Goal: Information Seeking & Learning: Learn about a topic

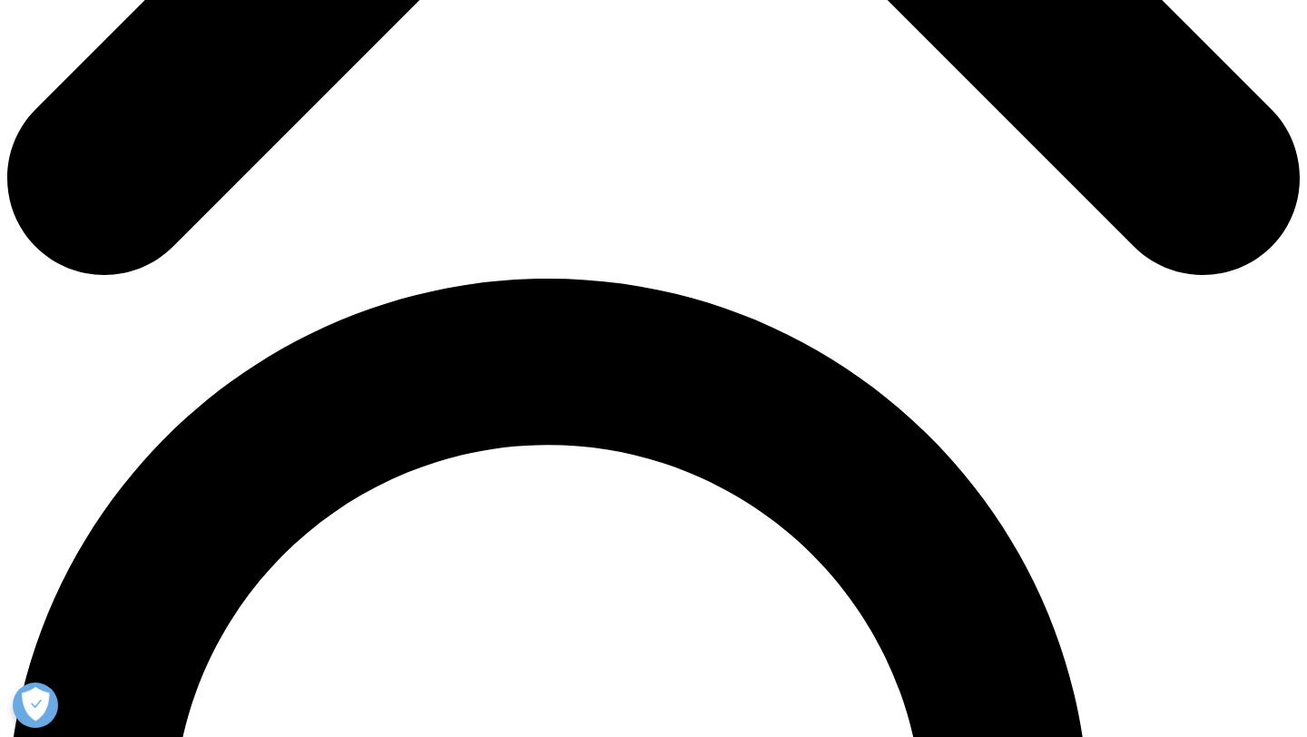
scroll to position [1661, 0]
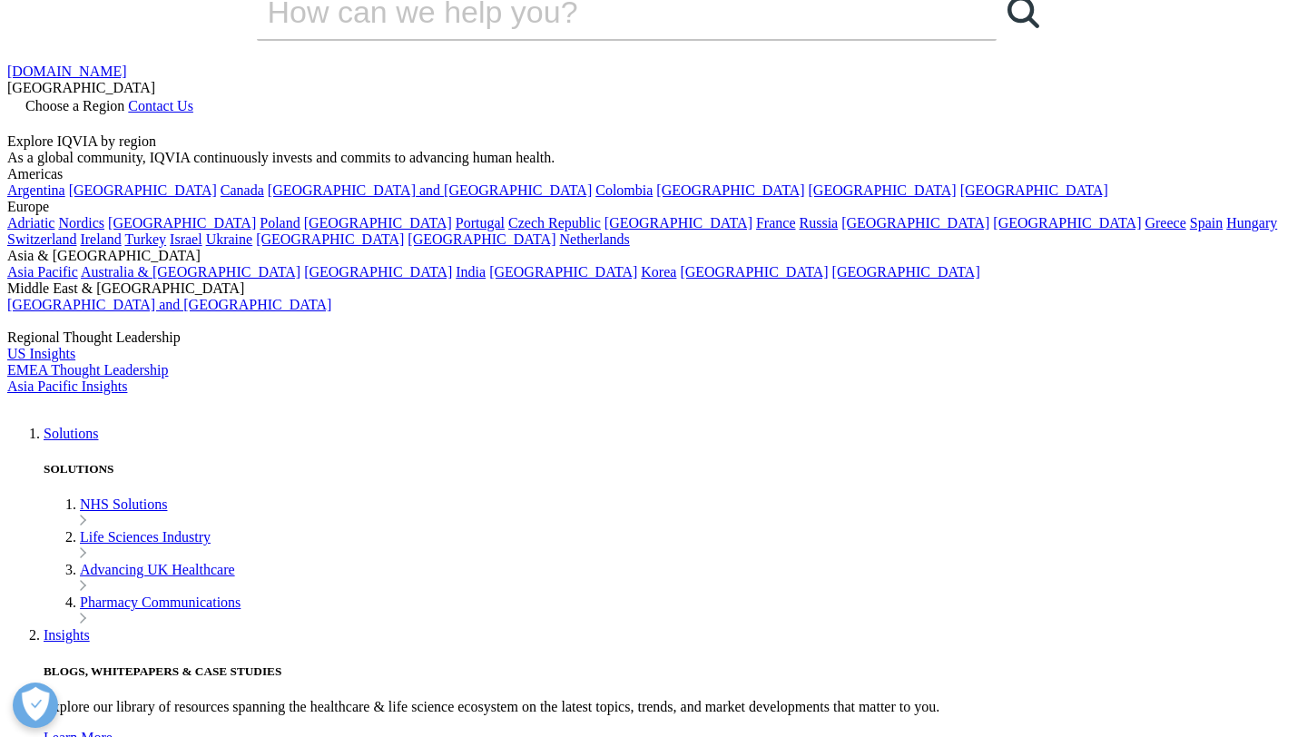
scroll to position [0, 0]
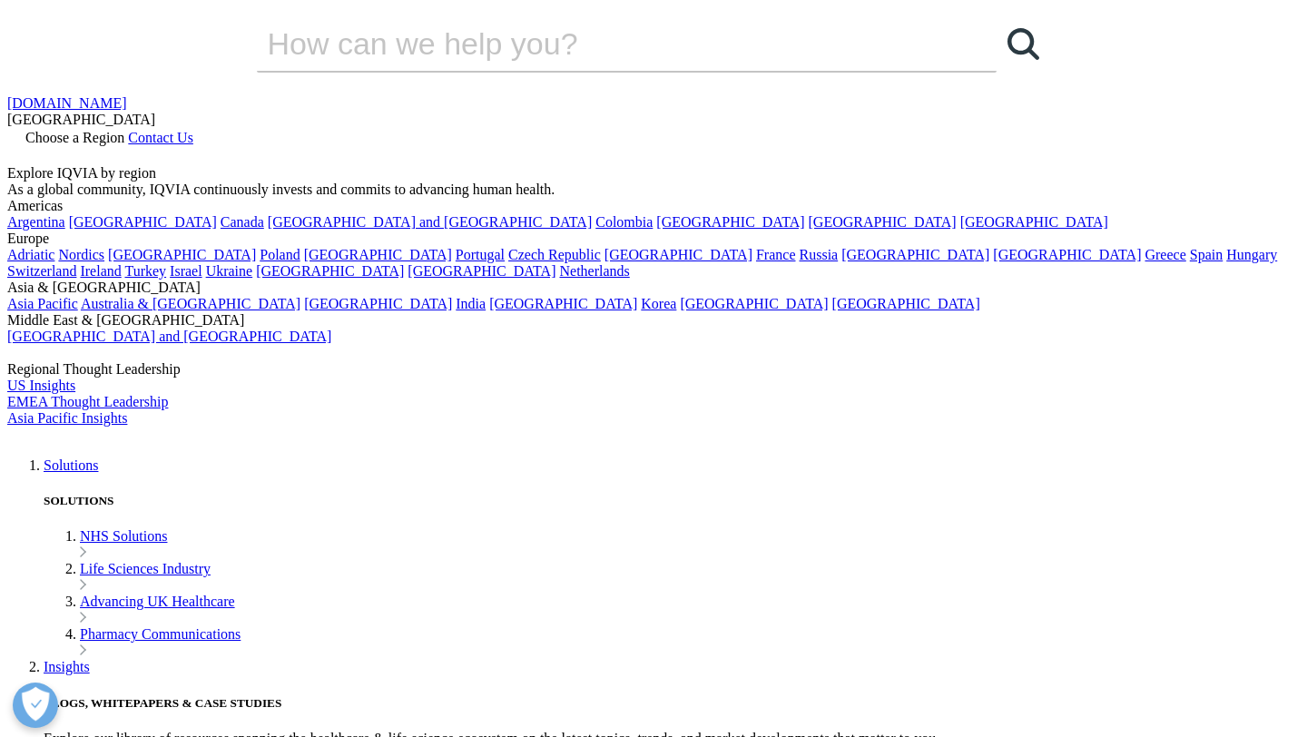
click at [152, 439] on img at bounding box center [79, 439] width 145 height 0
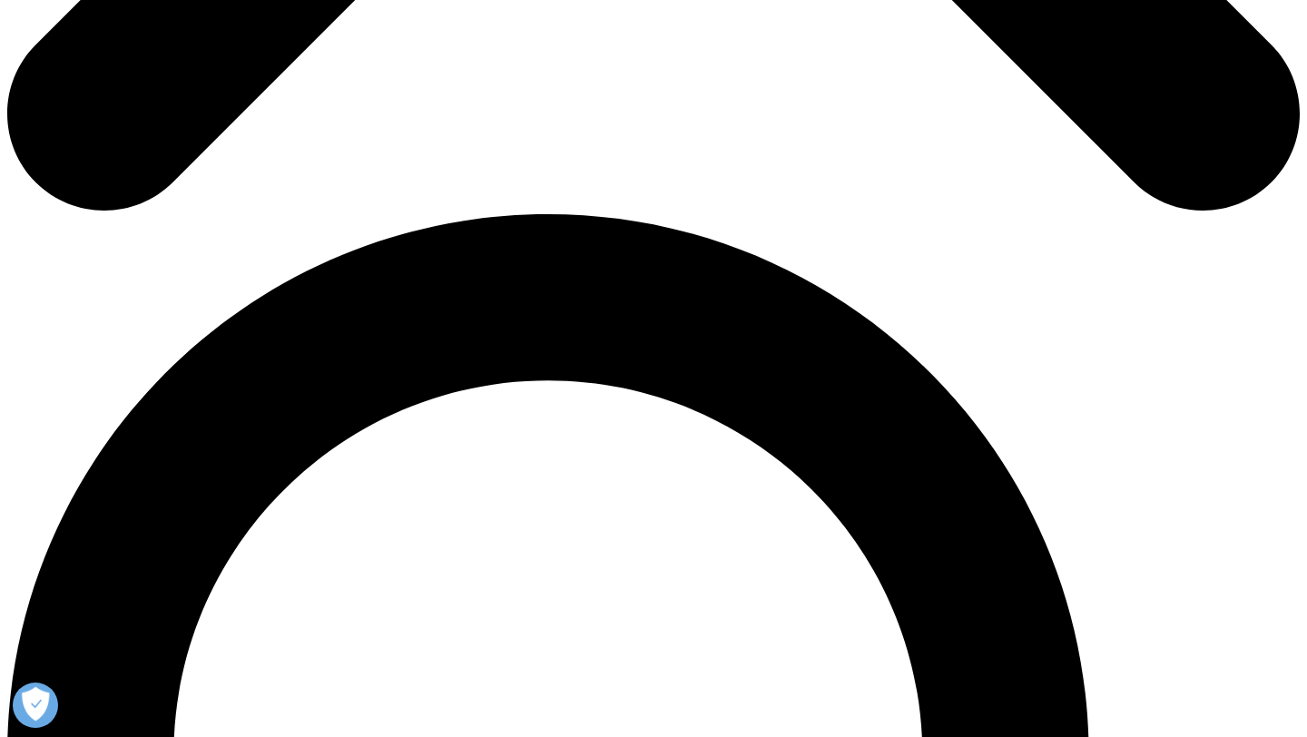
scroll to position [1074, 0]
